Goal: Transaction & Acquisition: Download file/media

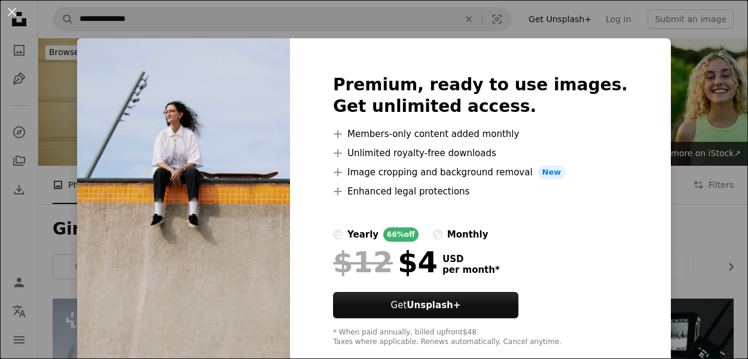
scroll to position [4422, 0]
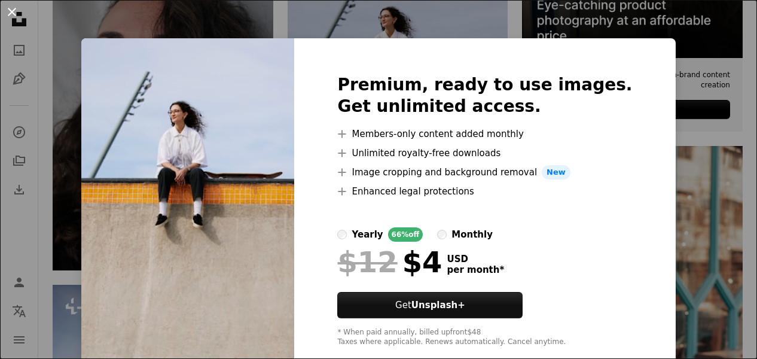
click at [12, 8] on button "An X shape" at bounding box center [12, 12] width 14 height 14
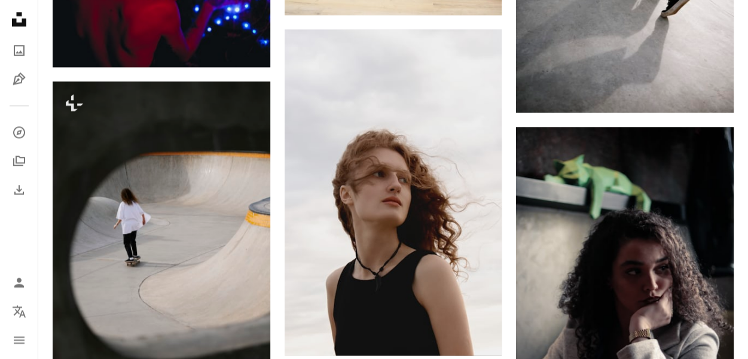
scroll to position [5438, 0]
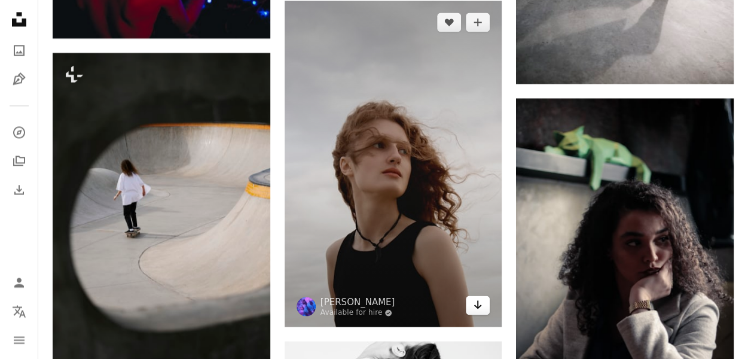
click at [478, 302] on icon "Download" at bounding box center [478, 304] width 8 height 8
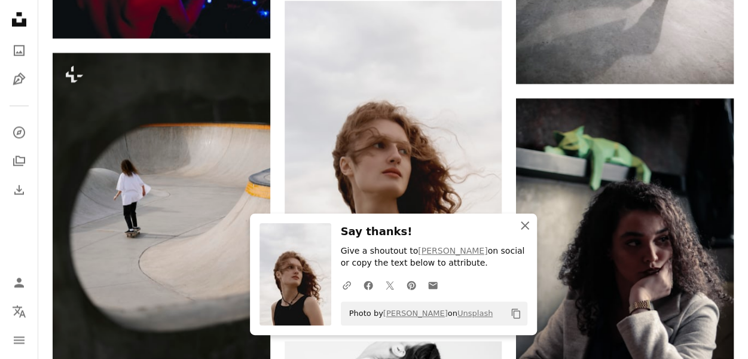
click at [522, 225] on icon "An X shape" at bounding box center [524, 225] width 14 height 14
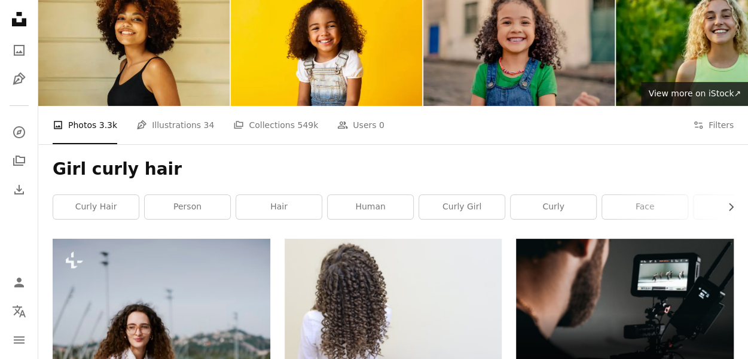
scroll to position [0, 0]
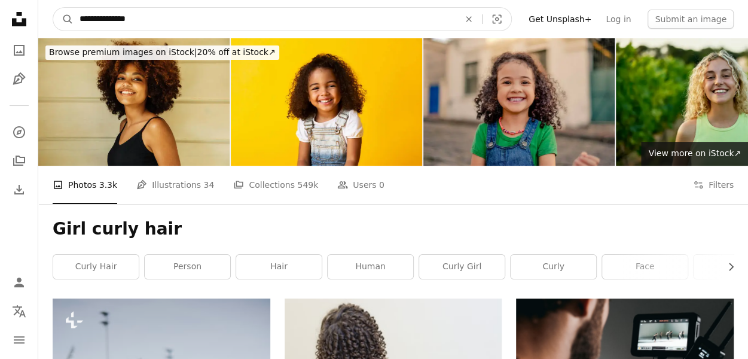
drag, startPoint x: 109, startPoint y: 20, endPoint x: 93, endPoint y: 20, distance: 16.1
click at [93, 20] on input "**********" at bounding box center [264, 19] width 382 height 23
type input "**********"
click button "A magnifying glass" at bounding box center [63, 19] width 20 height 23
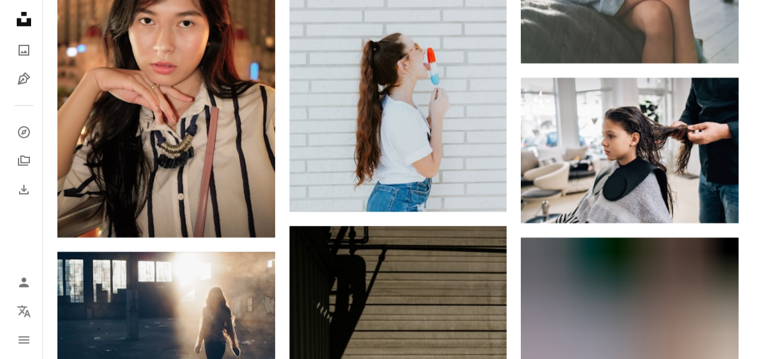
scroll to position [6468, 0]
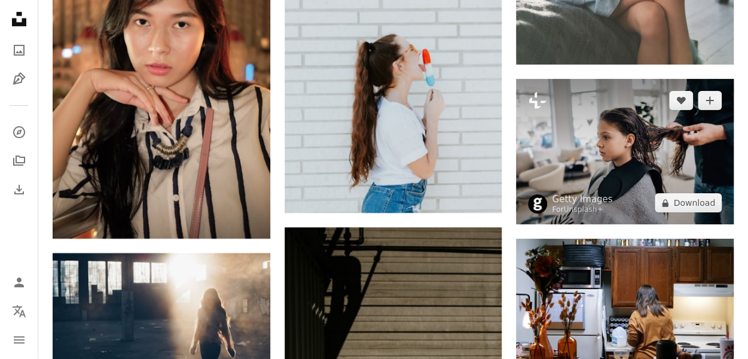
click at [614, 137] on img at bounding box center [625, 151] width 218 height 145
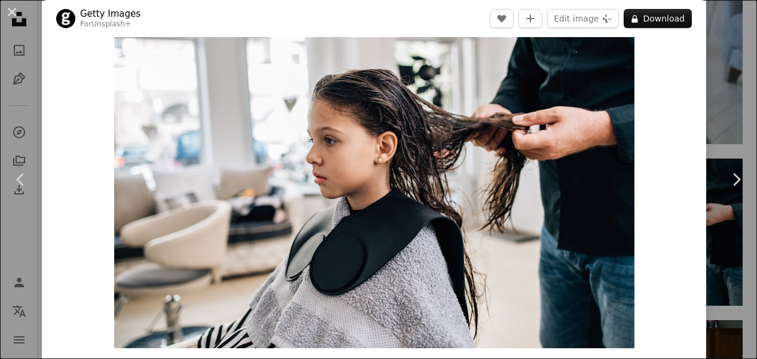
scroll to position [60, 0]
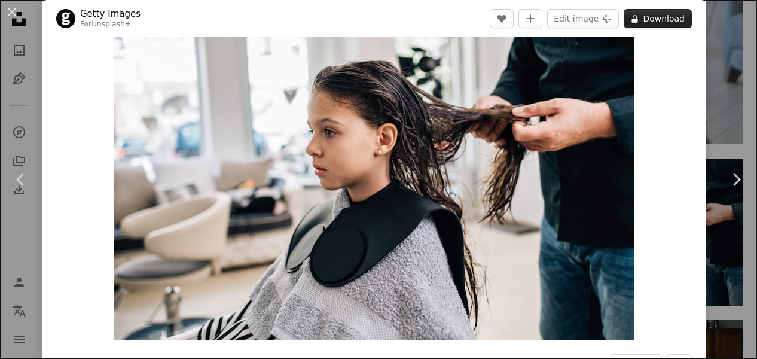
click at [654, 16] on button "A lock Download" at bounding box center [657, 18] width 68 height 19
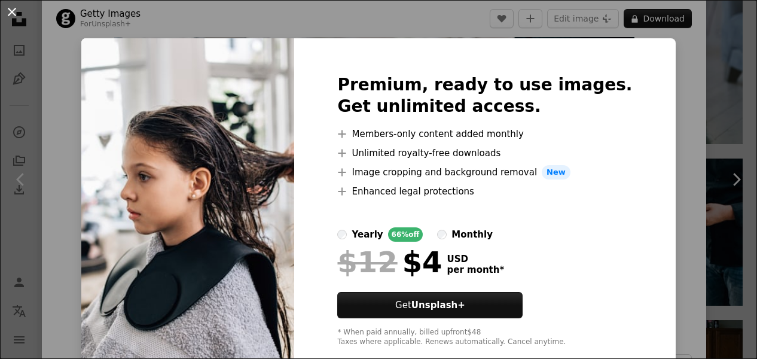
click at [7, 10] on button "An X shape" at bounding box center [12, 12] width 14 height 14
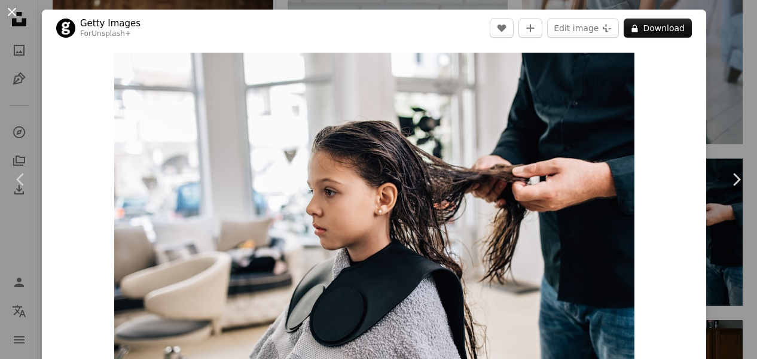
click at [11, 9] on button "An X shape" at bounding box center [12, 12] width 14 height 14
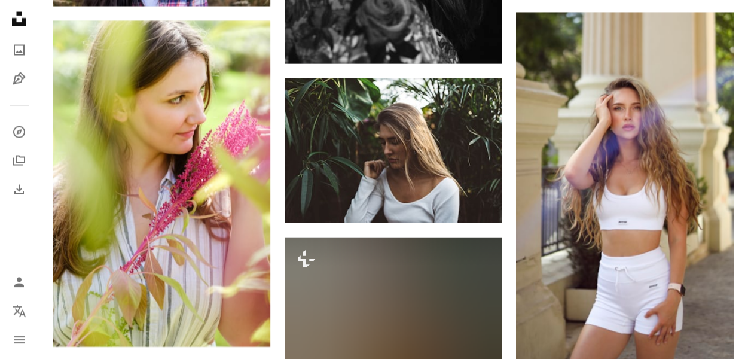
scroll to position [7902, 0]
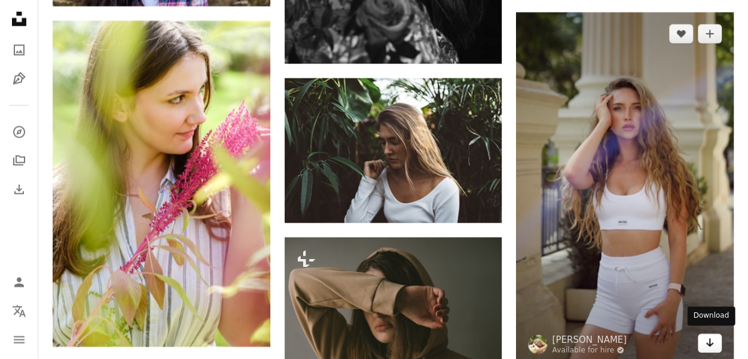
click at [705, 339] on icon "Arrow pointing down" at bounding box center [710, 342] width 10 height 14
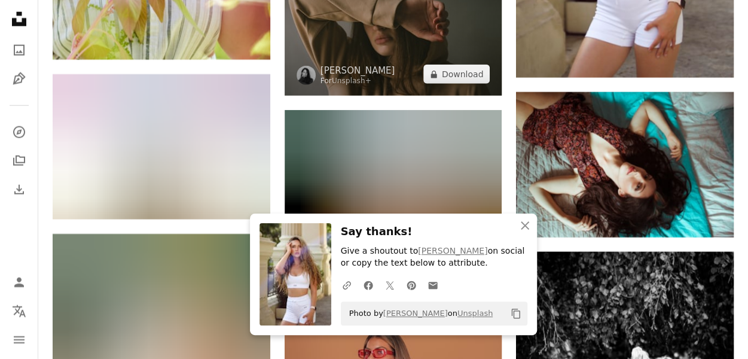
scroll to position [8261, 0]
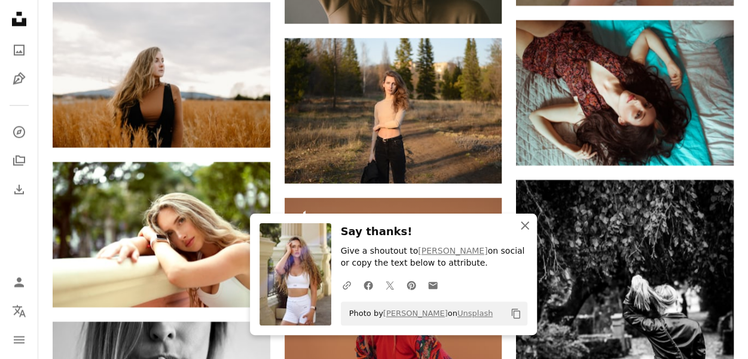
click at [520, 222] on icon "button" at bounding box center [524, 225] width 8 height 8
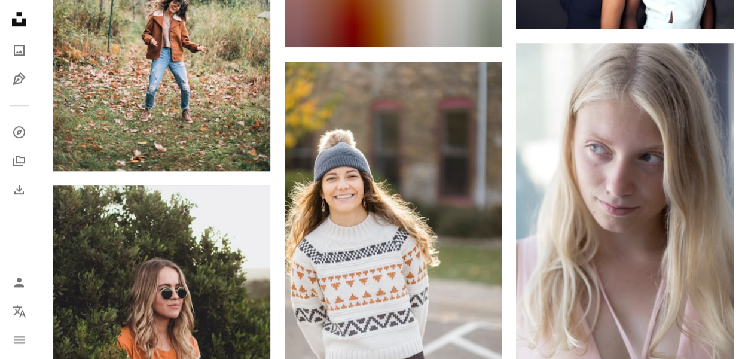
scroll to position [9456, 0]
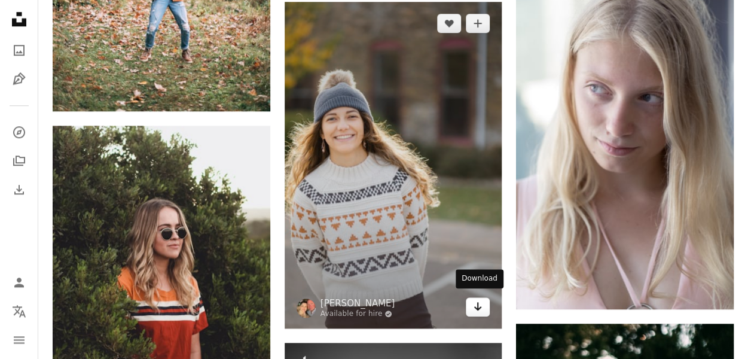
click at [475, 307] on icon "Arrow pointing down" at bounding box center [478, 306] width 10 height 14
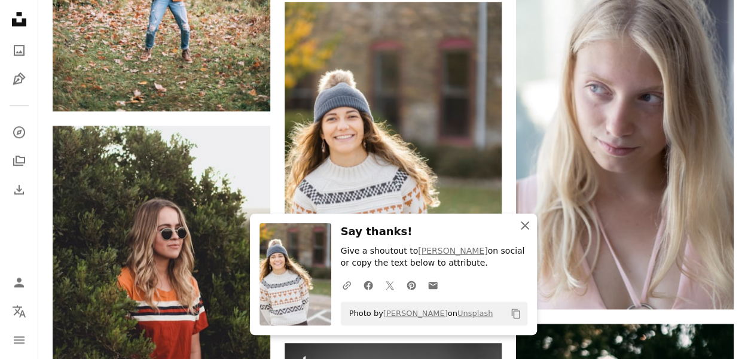
click at [525, 225] on icon "button" at bounding box center [524, 225] width 8 height 8
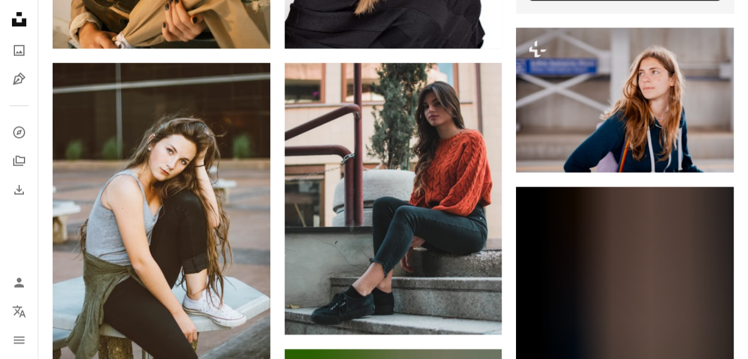
scroll to position [0, 0]
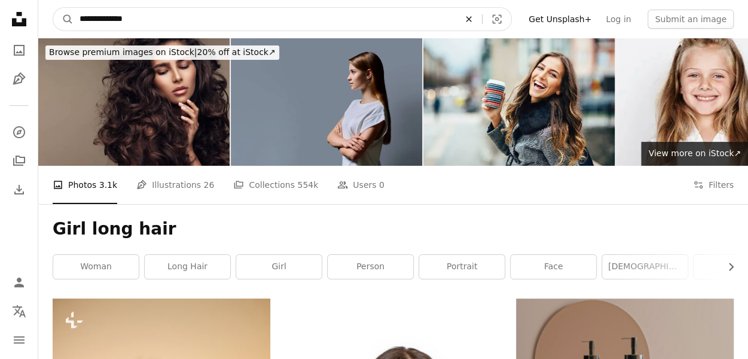
click at [471, 19] on icon "Find visuals sitewide" at bounding box center [467, 18] width 5 height 5
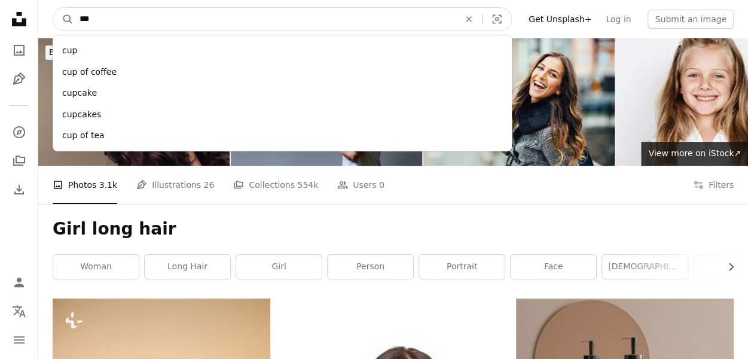
type input "***"
click at [53, 8] on button "A magnifying glass" at bounding box center [63, 19] width 20 height 23
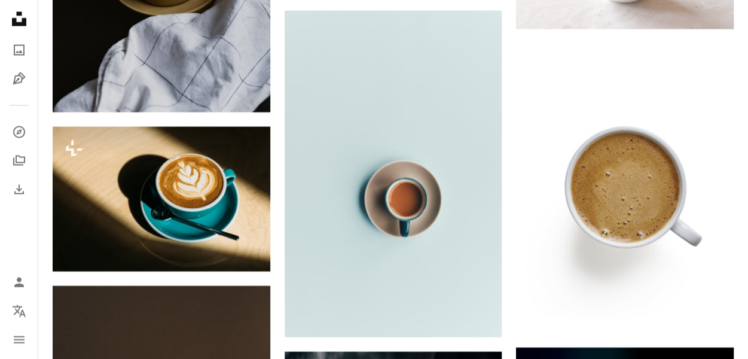
scroll to position [1255, 0]
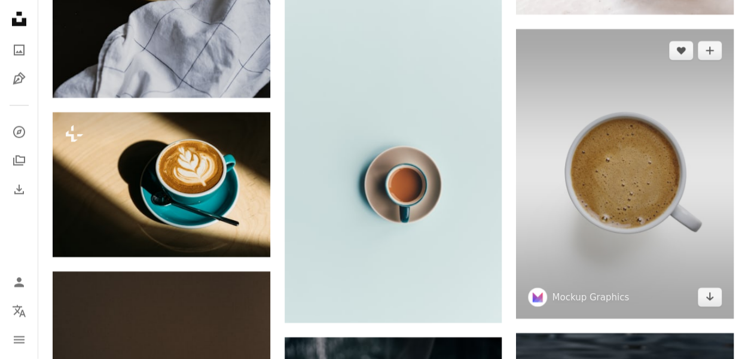
click at [593, 160] on img at bounding box center [625, 174] width 218 height 290
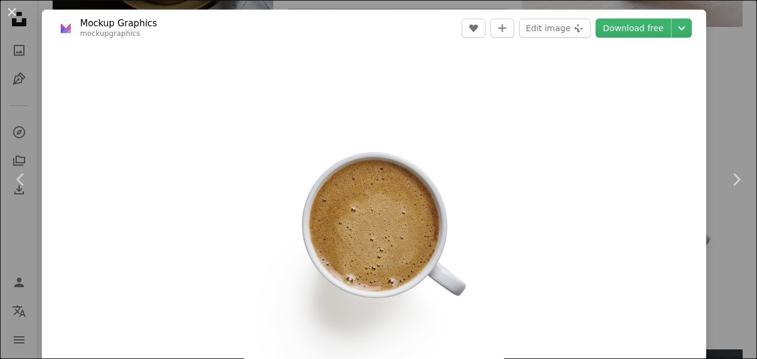
drag, startPoint x: 520, startPoint y: 129, endPoint x: 501, endPoint y: 145, distance: 24.6
click at [501, 145] on div "Zoom in" at bounding box center [374, 226] width 664 height 359
click at [12, 9] on button "An X shape" at bounding box center [12, 12] width 14 height 14
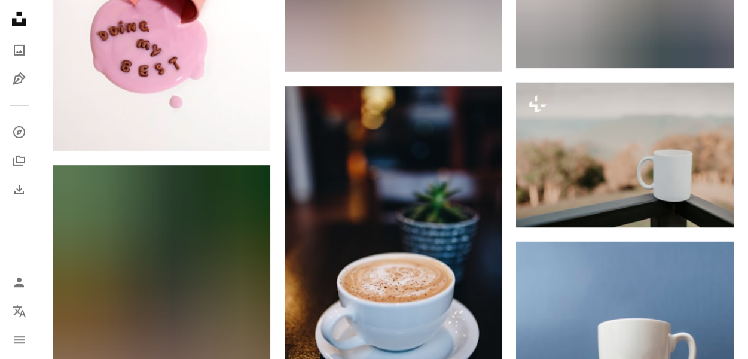
scroll to position [2032, 0]
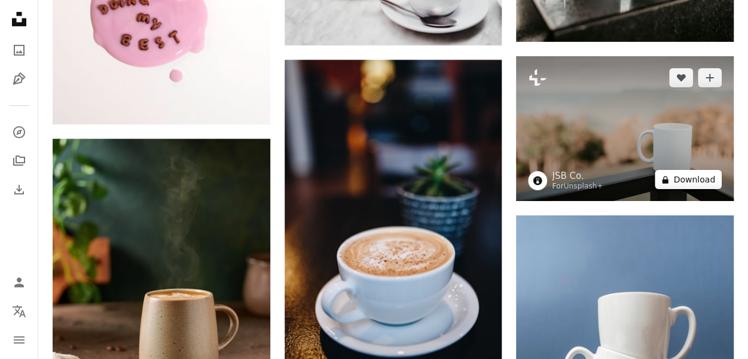
click at [690, 182] on button "A lock Download" at bounding box center [687, 179] width 67 height 19
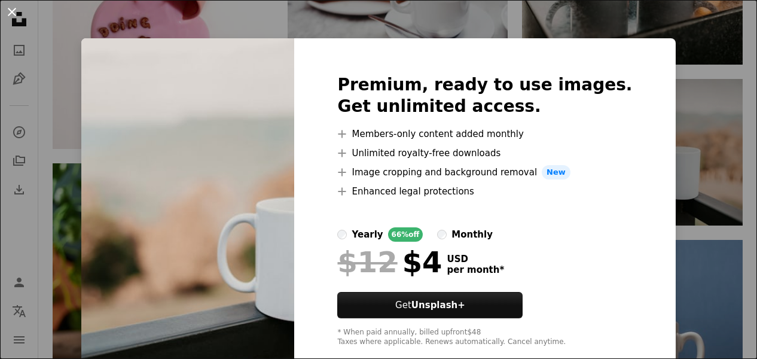
click at [11, 13] on button "An X shape" at bounding box center [12, 12] width 14 height 14
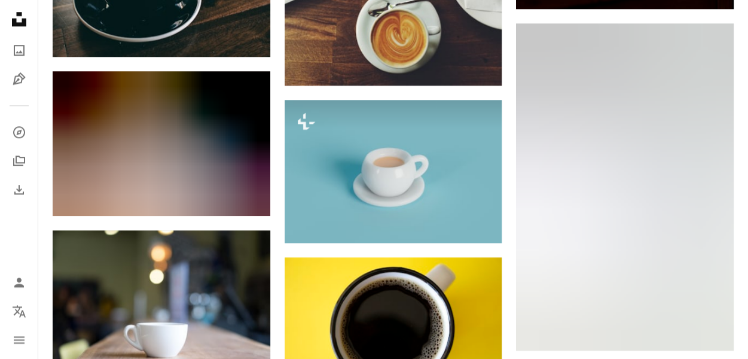
scroll to position [2868, 0]
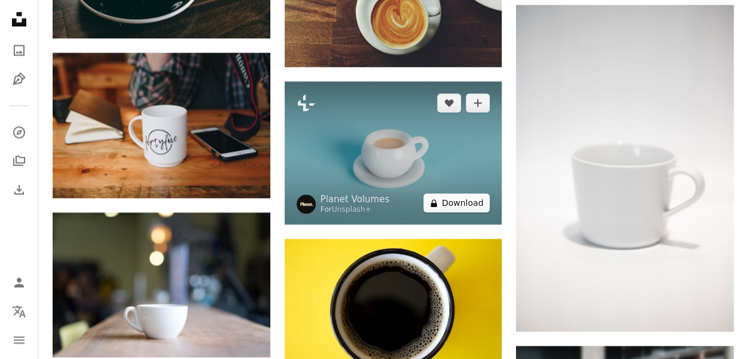
click at [453, 202] on button "A lock Download" at bounding box center [456, 202] width 67 height 19
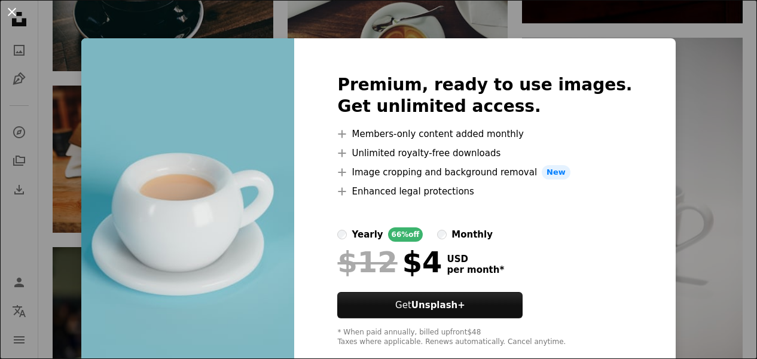
click at [13, 14] on button "An X shape" at bounding box center [12, 12] width 14 height 14
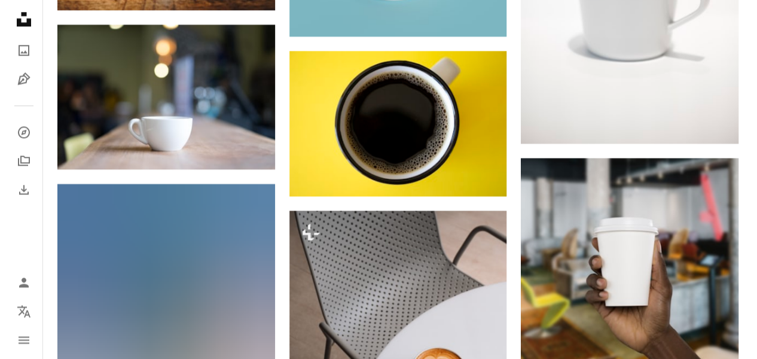
scroll to position [3048, 0]
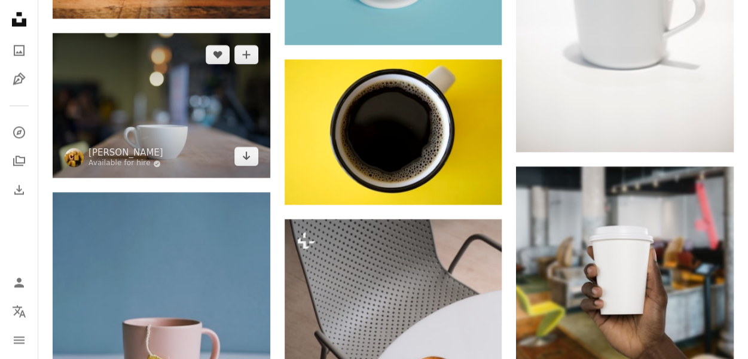
click at [141, 112] on img at bounding box center [162, 105] width 218 height 145
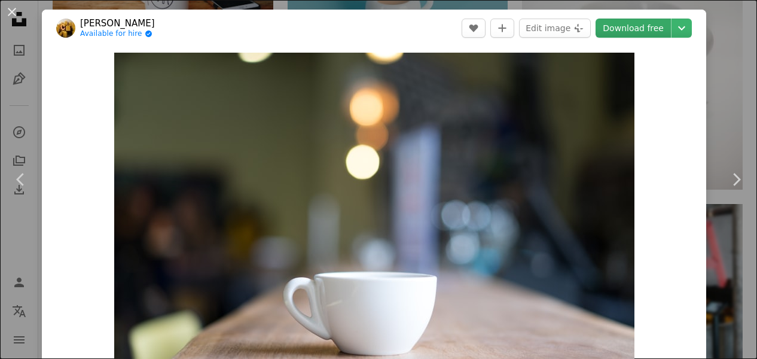
click at [630, 24] on link "Download free" at bounding box center [632, 28] width 75 height 19
